Goal: Information Seeking & Learning: Learn about a topic

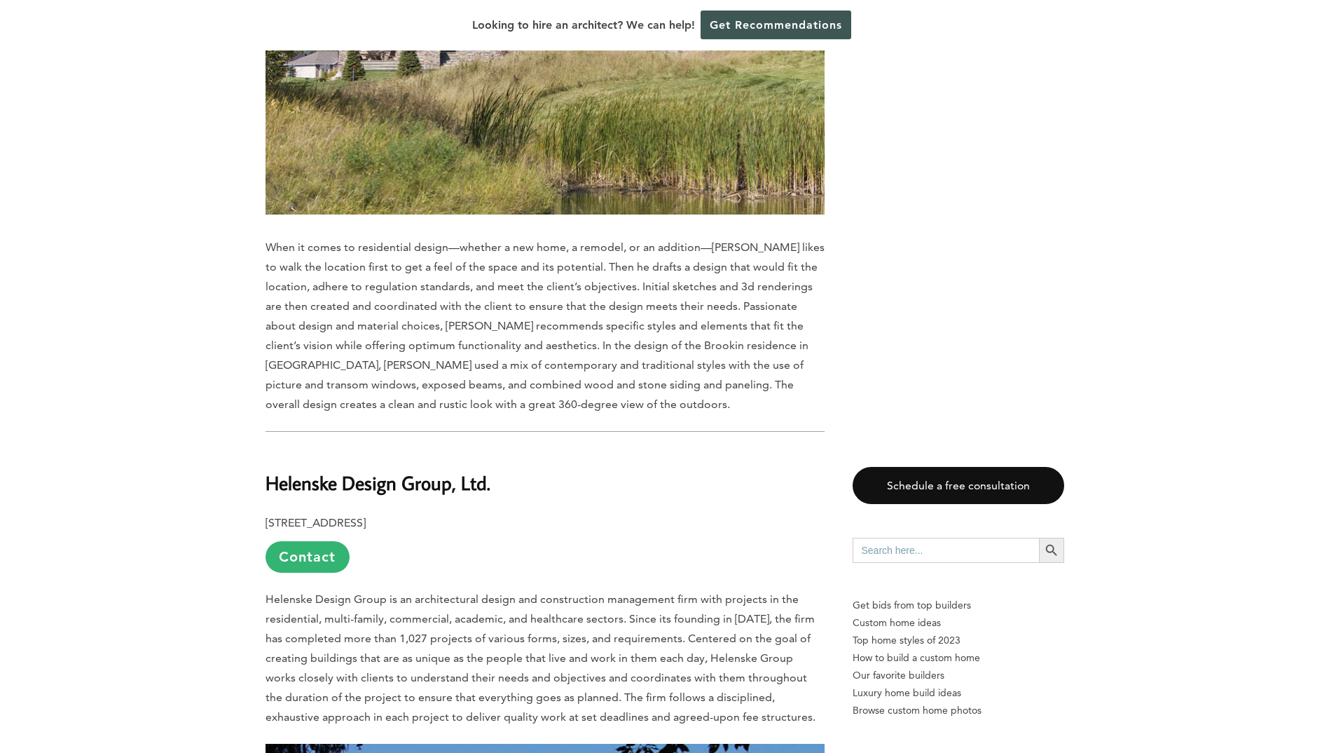
scroll to position [6307, 0]
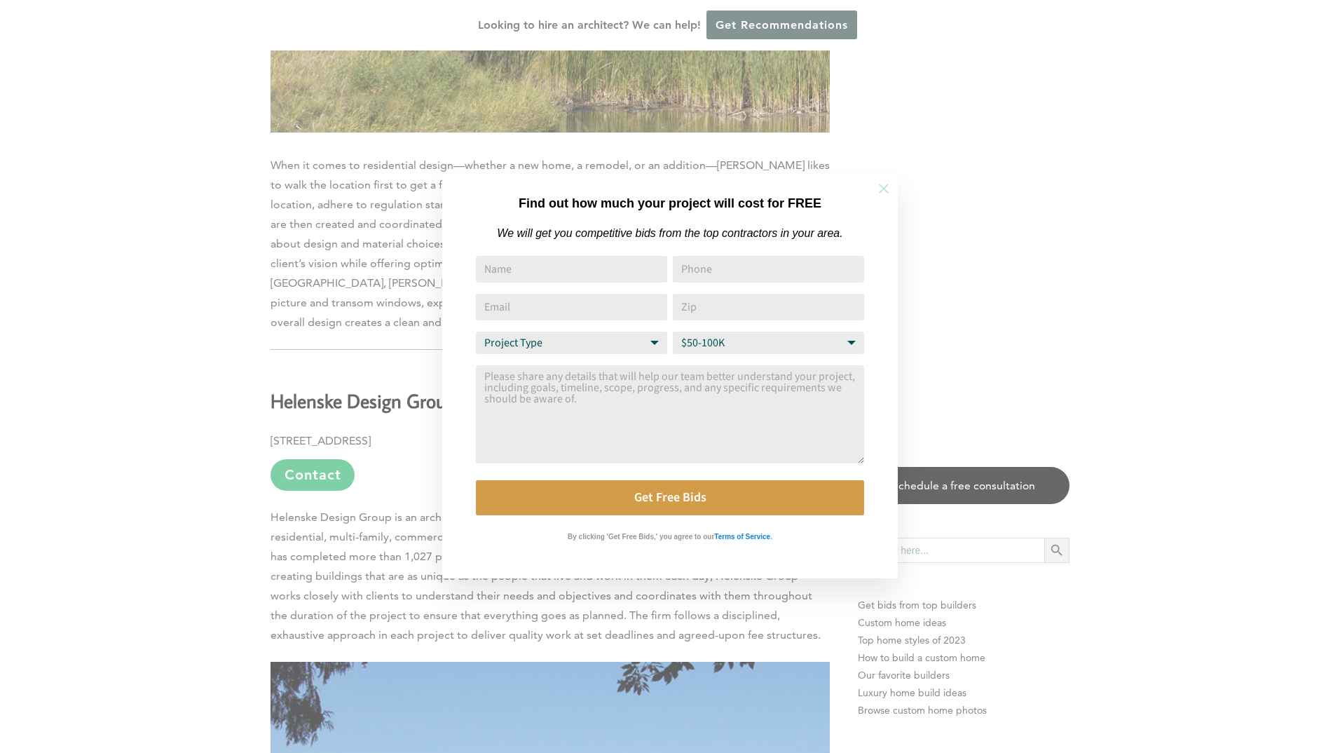
click at [879, 191] on icon at bounding box center [883, 188] width 15 height 15
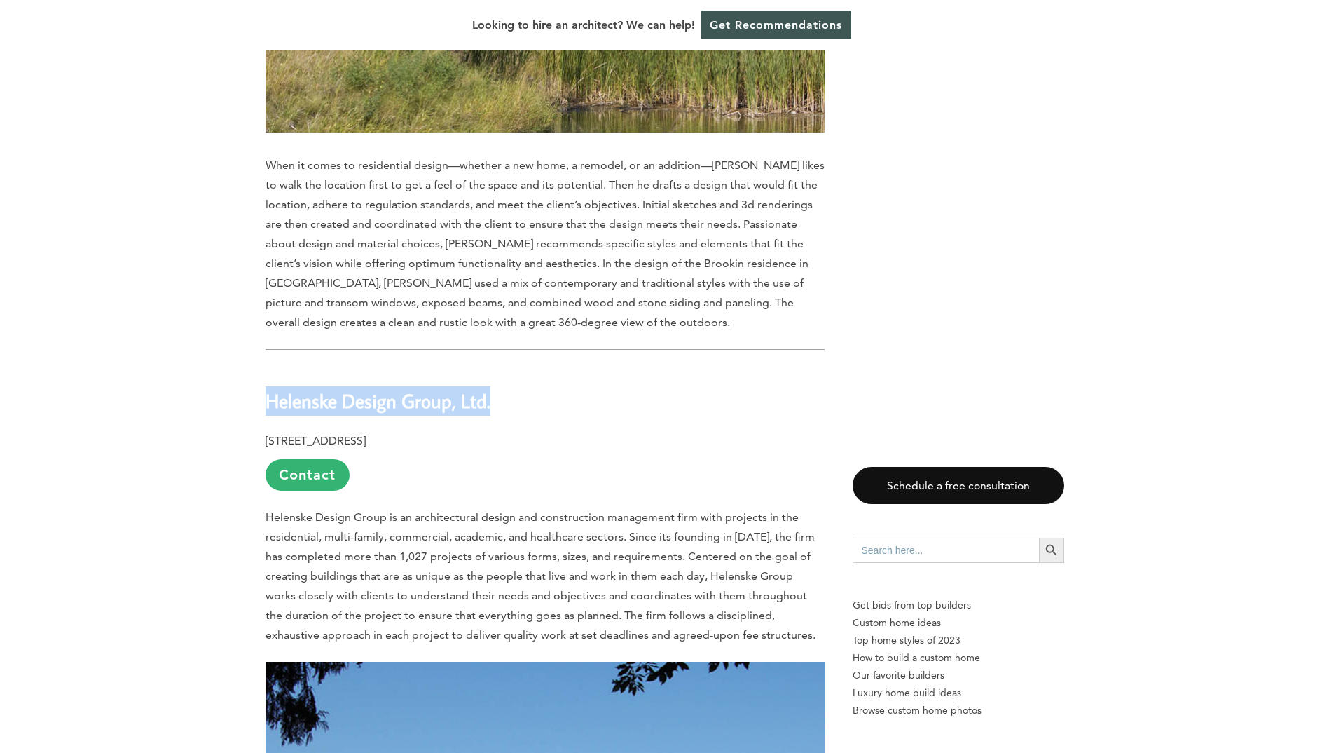
drag, startPoint x: 491, startPoint y: 343, endPoint x: 261, endPoint y: 356, distance: 230.9
copy b "Helenske Design Group, Ltd."
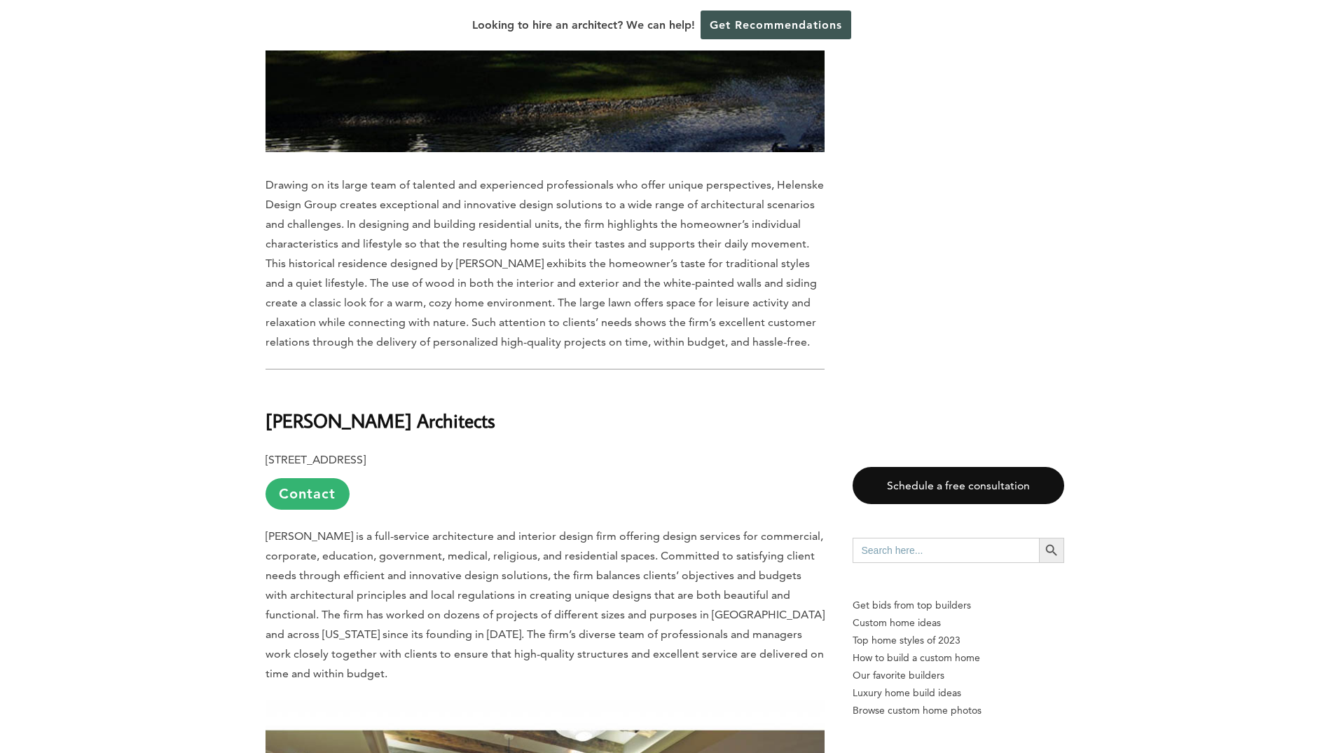
scroll to position [7498, 0]
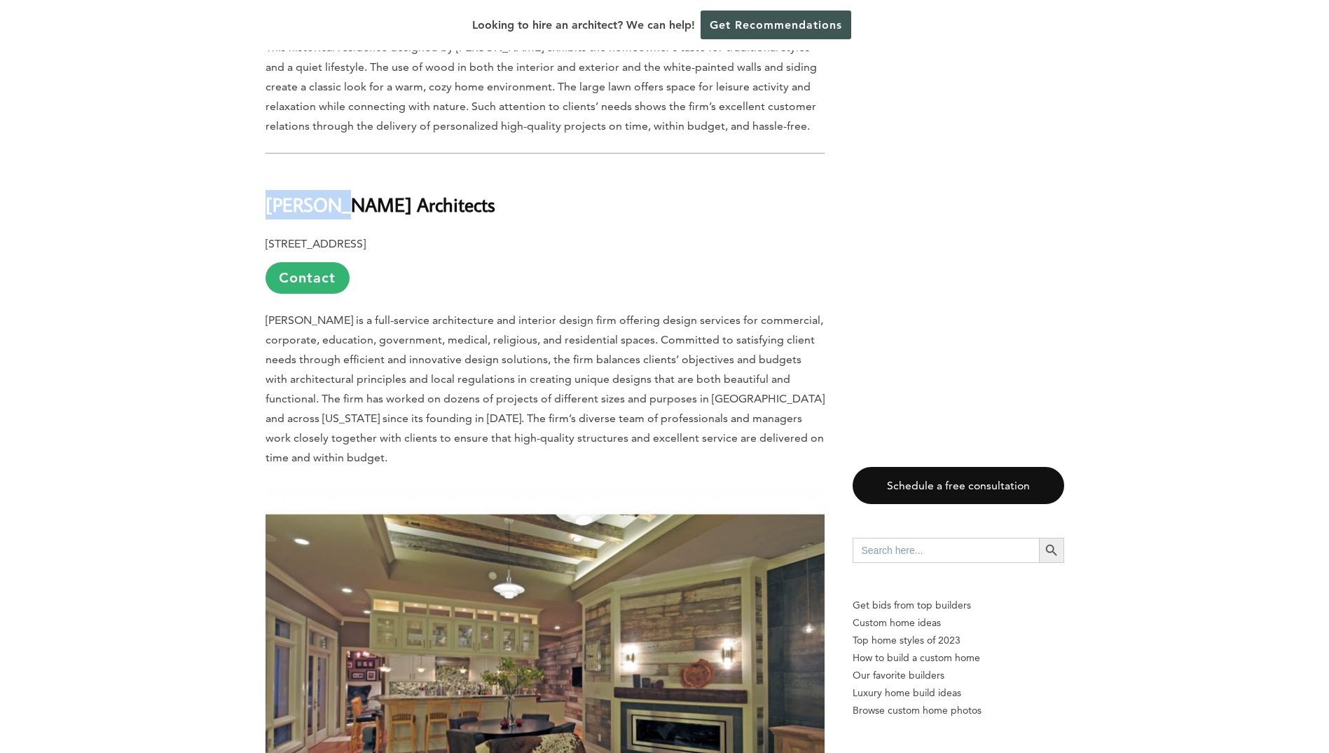
drag, startPoint x: 260, startPoint y: 144, endPoint x: 331, endPoint y: 143, distance: 71.5
copy b "[PERSON_NAME]"
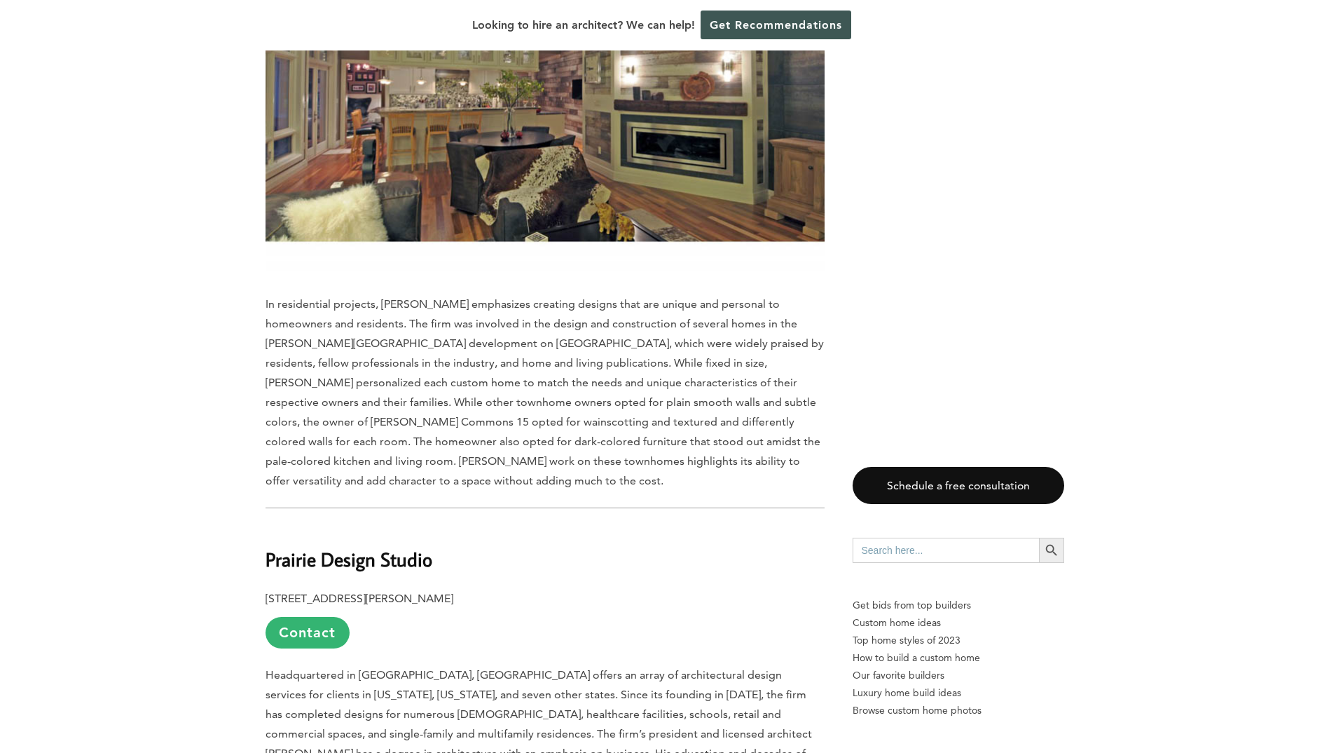
scroll to position [8269, 0]
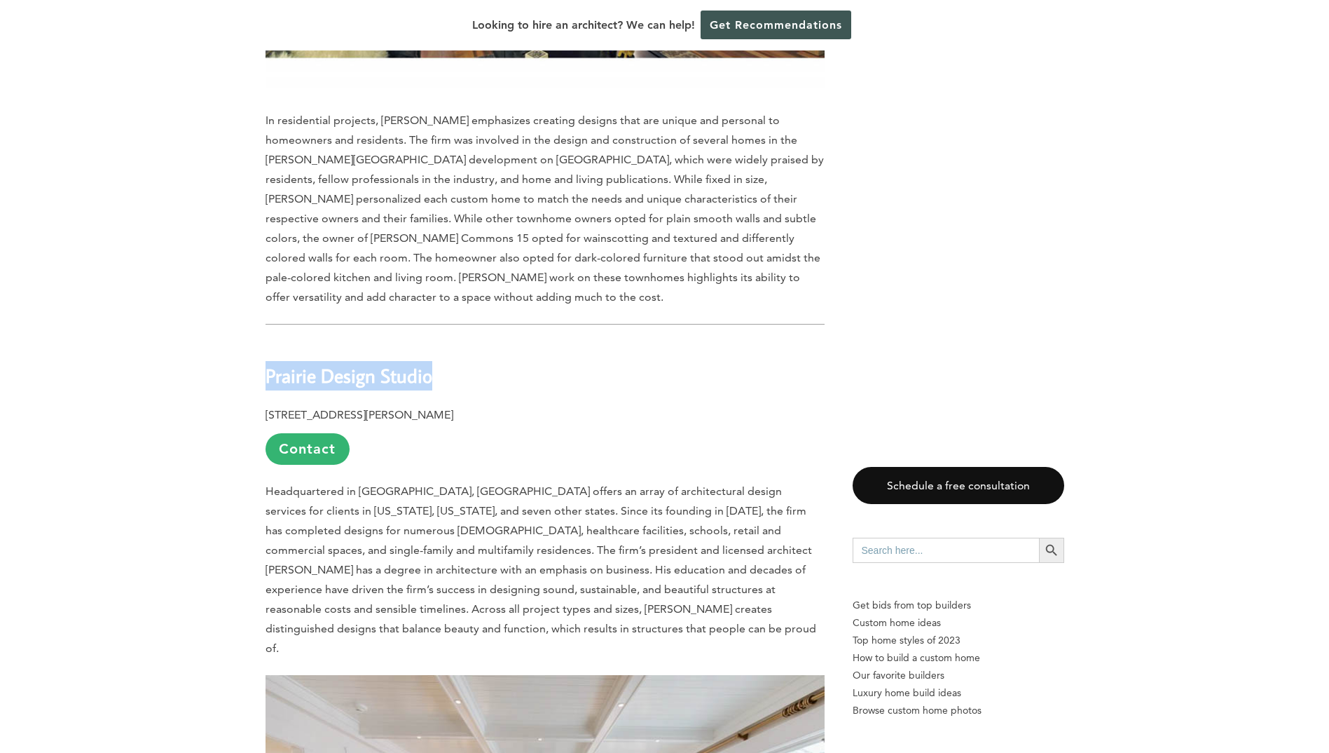
drag, startPoint x: 439, startPoint y: 273, endPoint x: 259, endPoint y: 280, distance: 180.3
copy b "Prairie Design Studio"
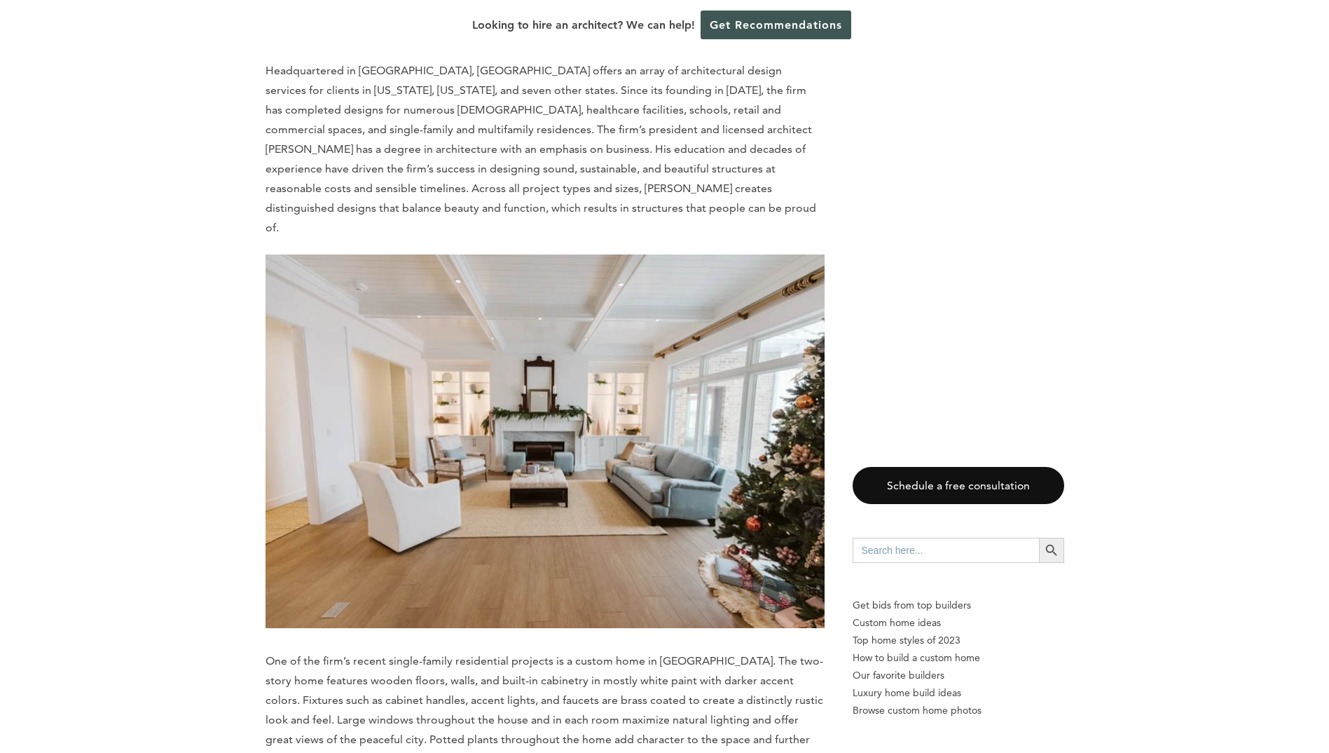
scroll to position [9110, 0]
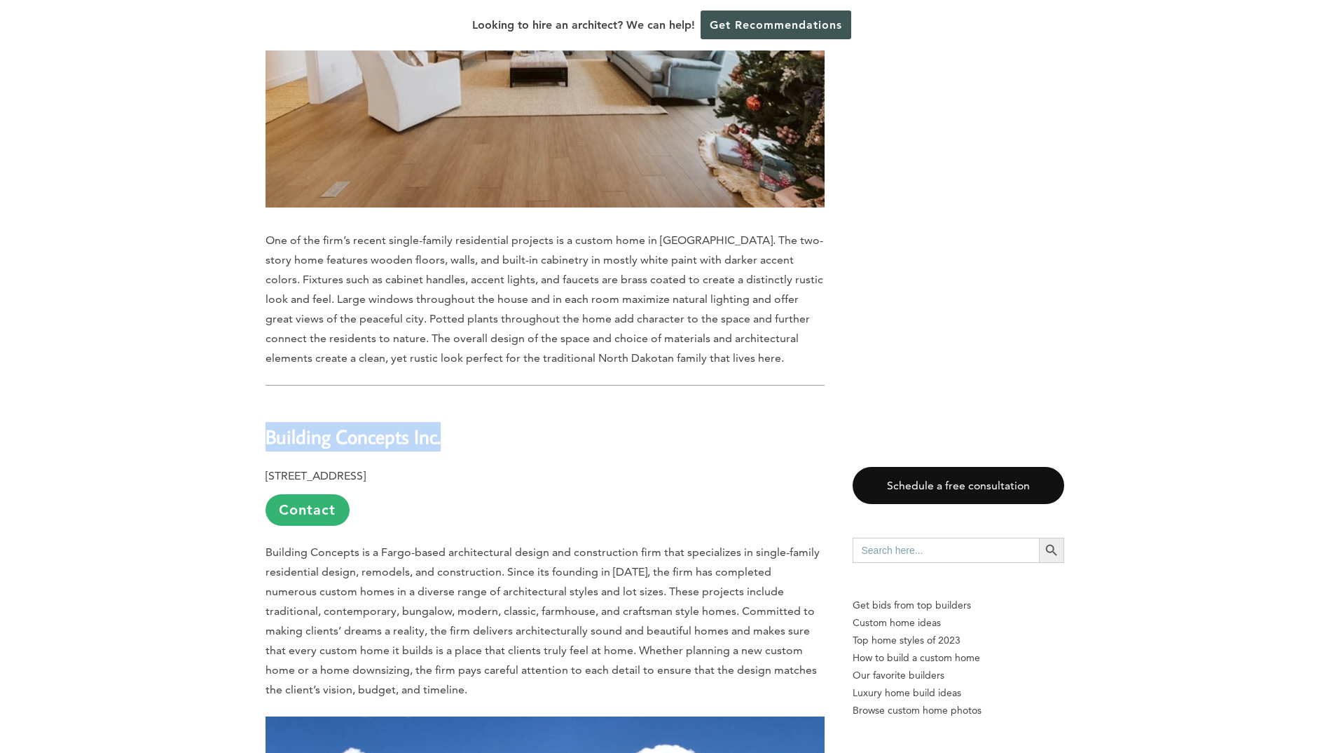
drag, startPoint x: 452, startPoint y: 317, endPoint x: 254, endPoint y: 322, distance: 197.7
copy b "Building Concepts Inc."
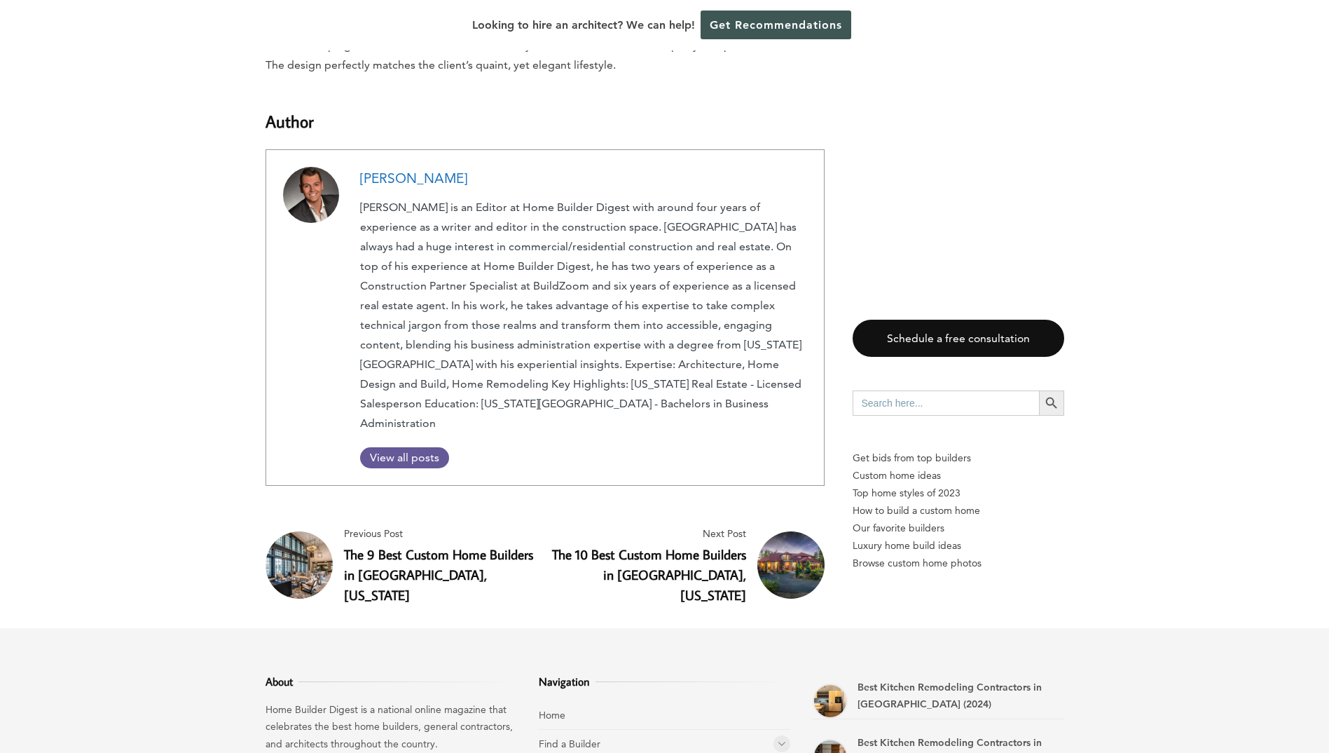
scroll to position [10301, 0]
